Goal: Task Accomplishment & Management: Complete application form

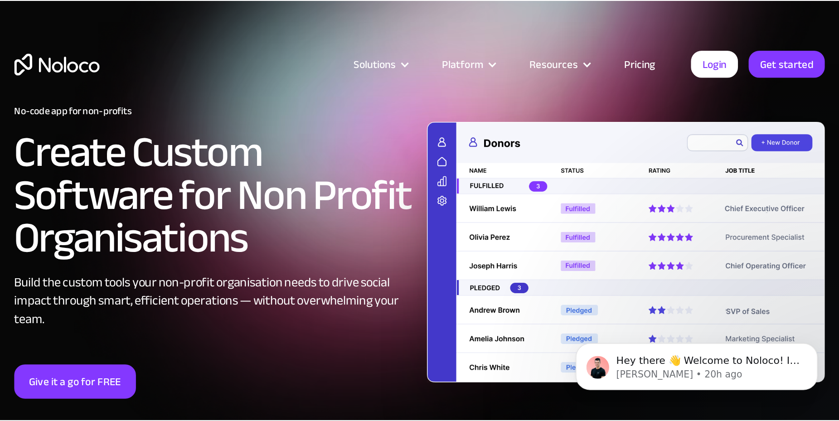
scroll to position [45, 0]
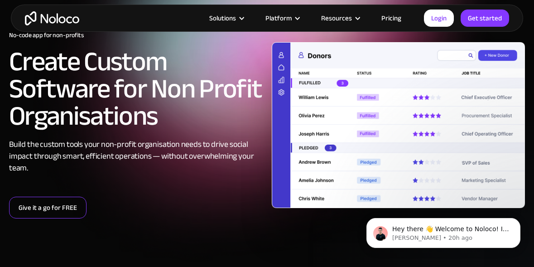
click at [49, 206] on link "Give it a go for FREE" at bounding box center [48, 208] width 78 height 22
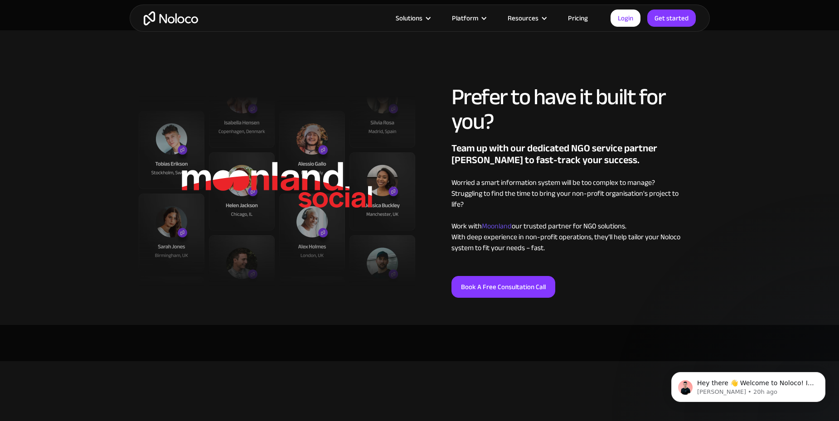
scroll to position [1043, 0]
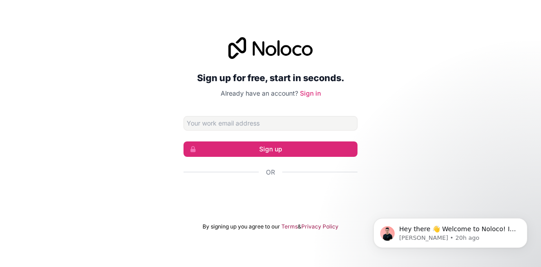
click at [200, 123] on input "Email address" at bounding box center [271, 123] width 174 height 15
type input "ruth1@rcat.com"
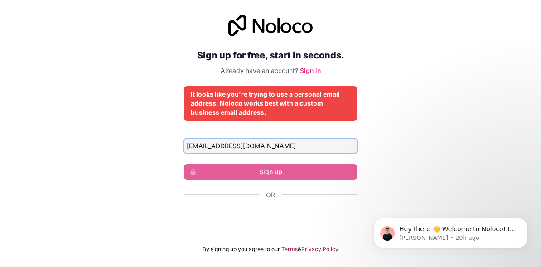
drag, startPoint x: 236, startPoint y: 147, endPoint x: 141, endPoint y: 156, distance: 95.1
click at [142, 156] on div "Sign up for free, start in seconds. Already have an account? Sign in It looks l…" at bounding box center [270, 134] width 541 height 264
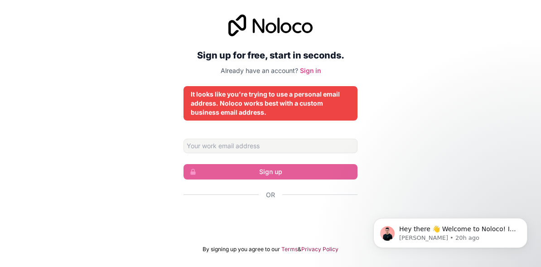
click at [425, 82] on div "Sign up for free, start in seconds. Already have an account? Sign in It looks l…" at bounding box center [270, 134] width 541 height 264
